Goal: Transaction & Acquisition: Purchase product/service

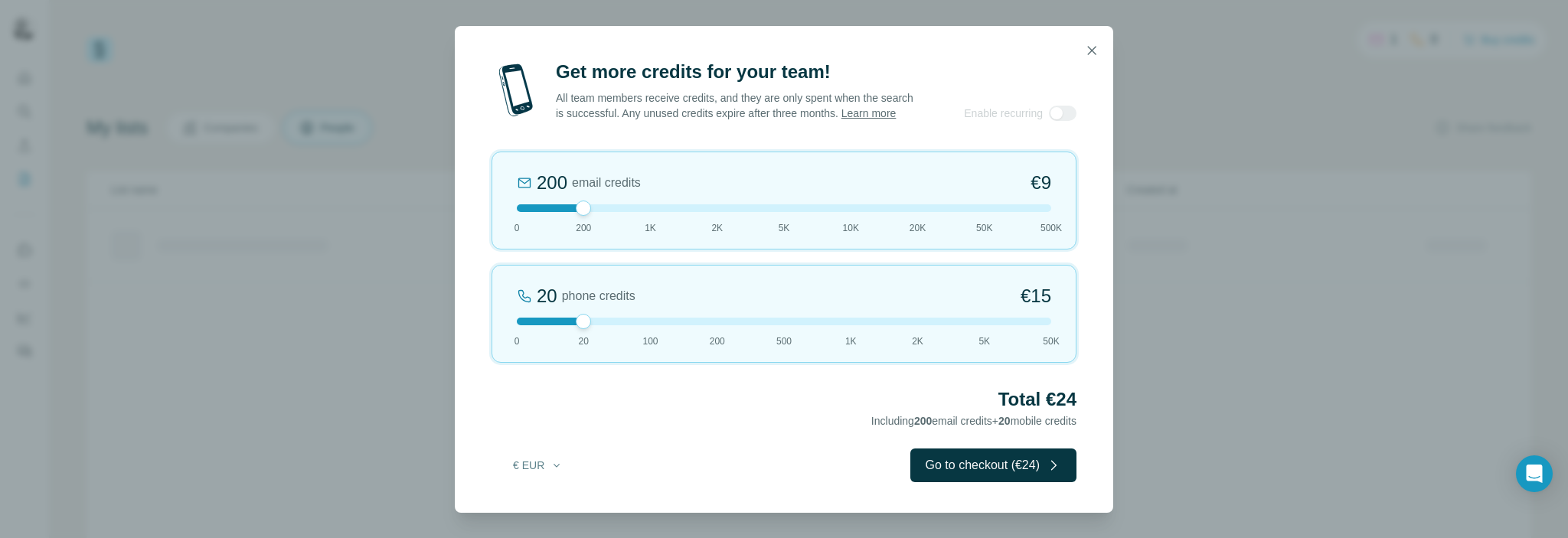
click at [520, 325] on div at bounding box center [784, 321] width 535 height 8
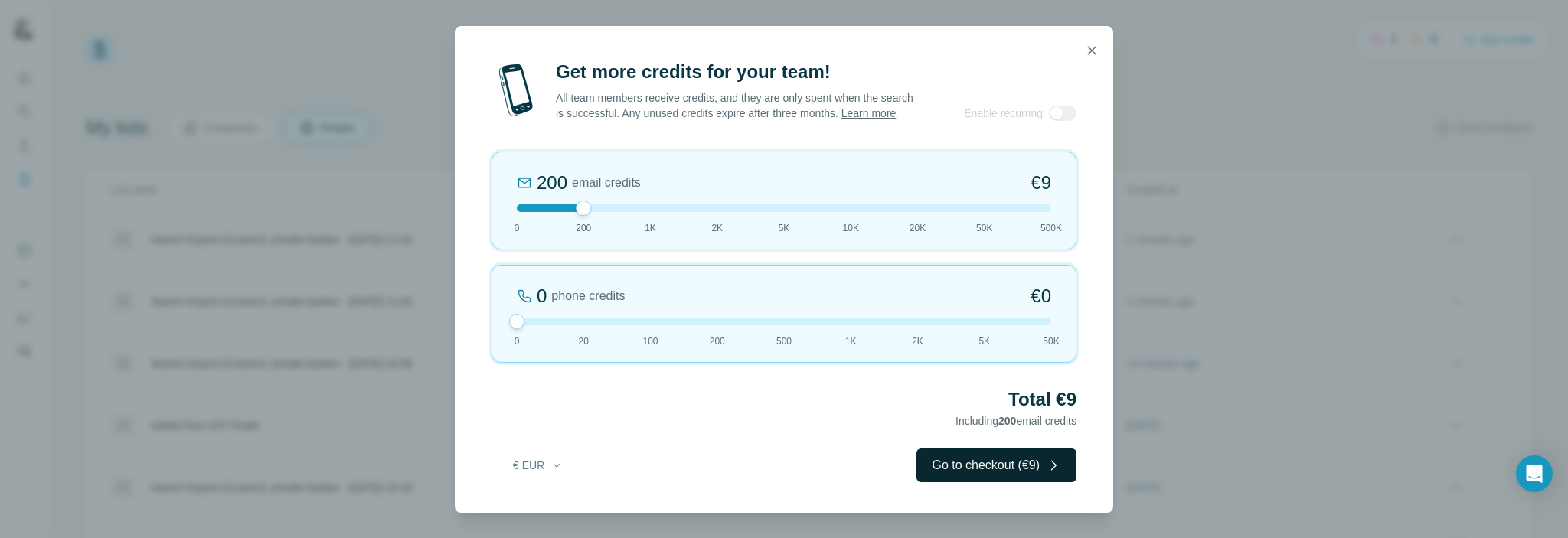
click at [998, 477] on button "Go to checkout (€9)" at bounding box center [996, 465] width 160 height 33
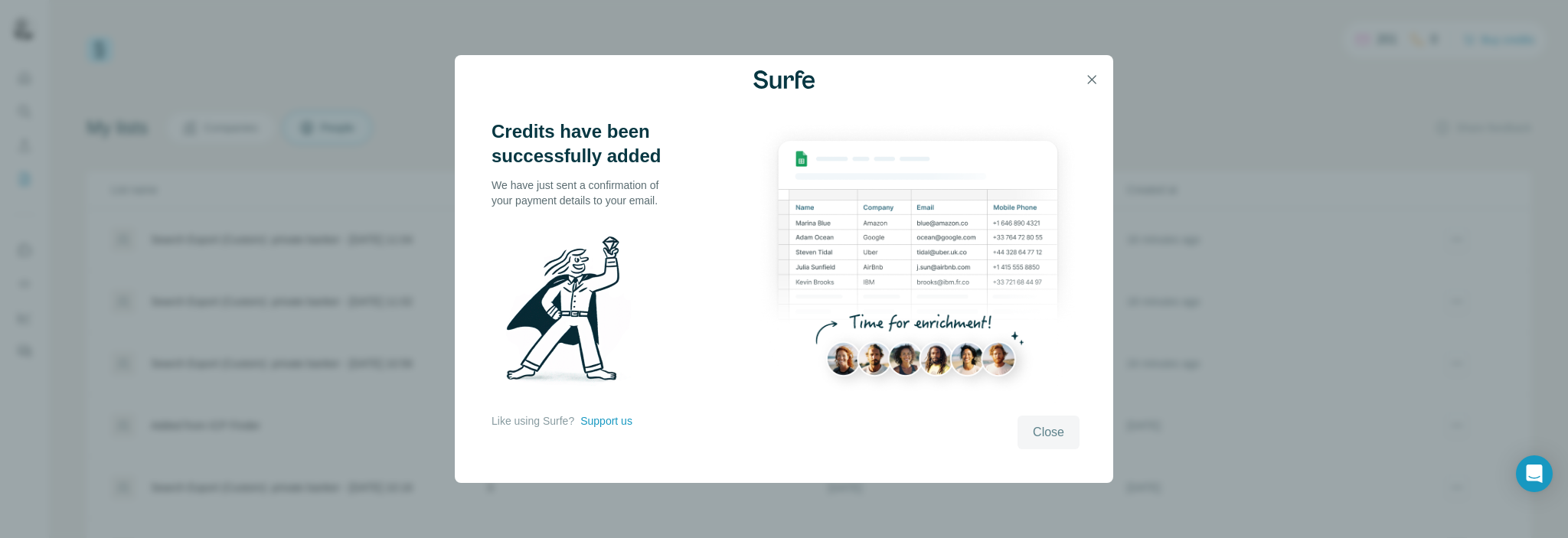
click at [1050, 441] on span "Close" at bounding box center [1048, 432] width 32 height 19
